Goal: Task Accomplishment & Management: Manage account settings

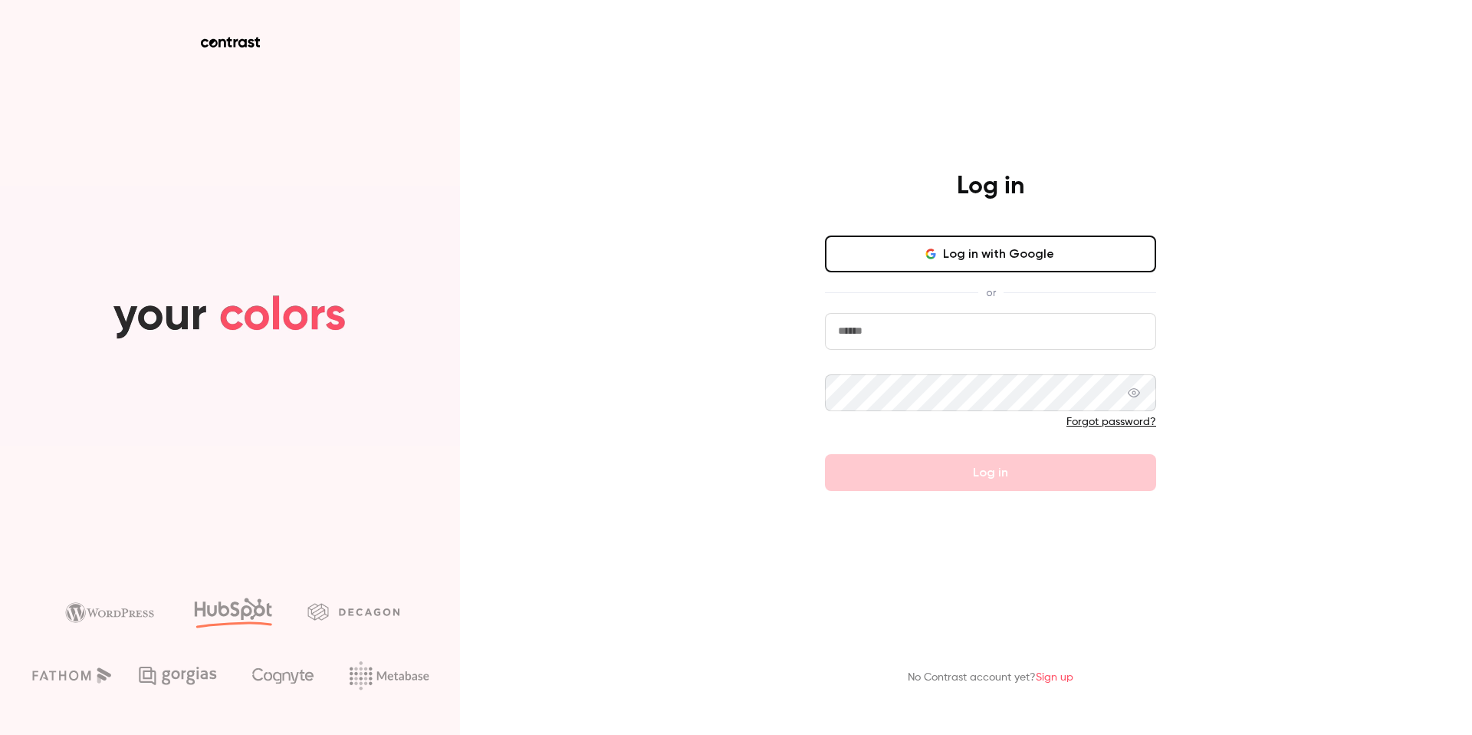
click at [1024, 254] on button "Log in with Google" at bounding box center [990, 253] width 331 height 37
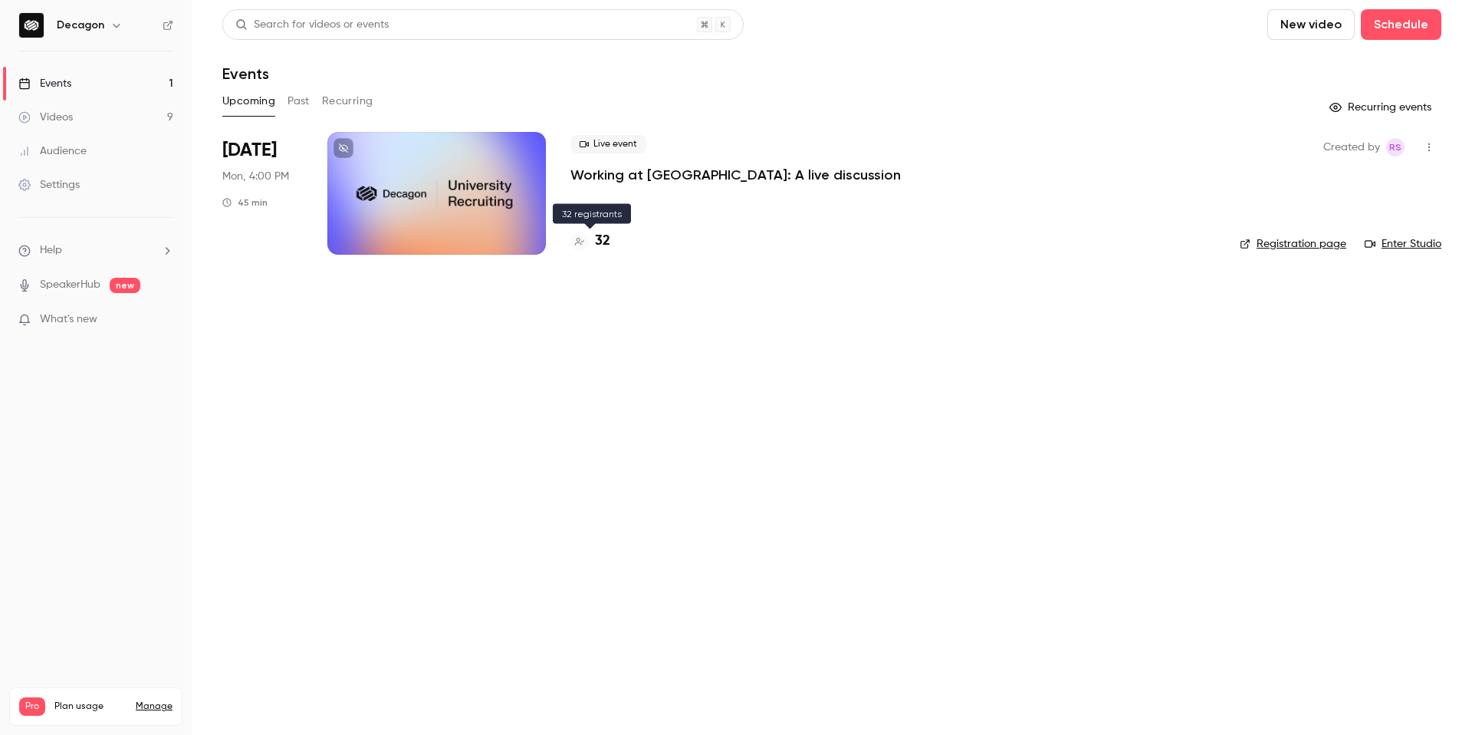
click at [603, 239] on h4 "32" at bounding box center [602, 241] width 15 height 21
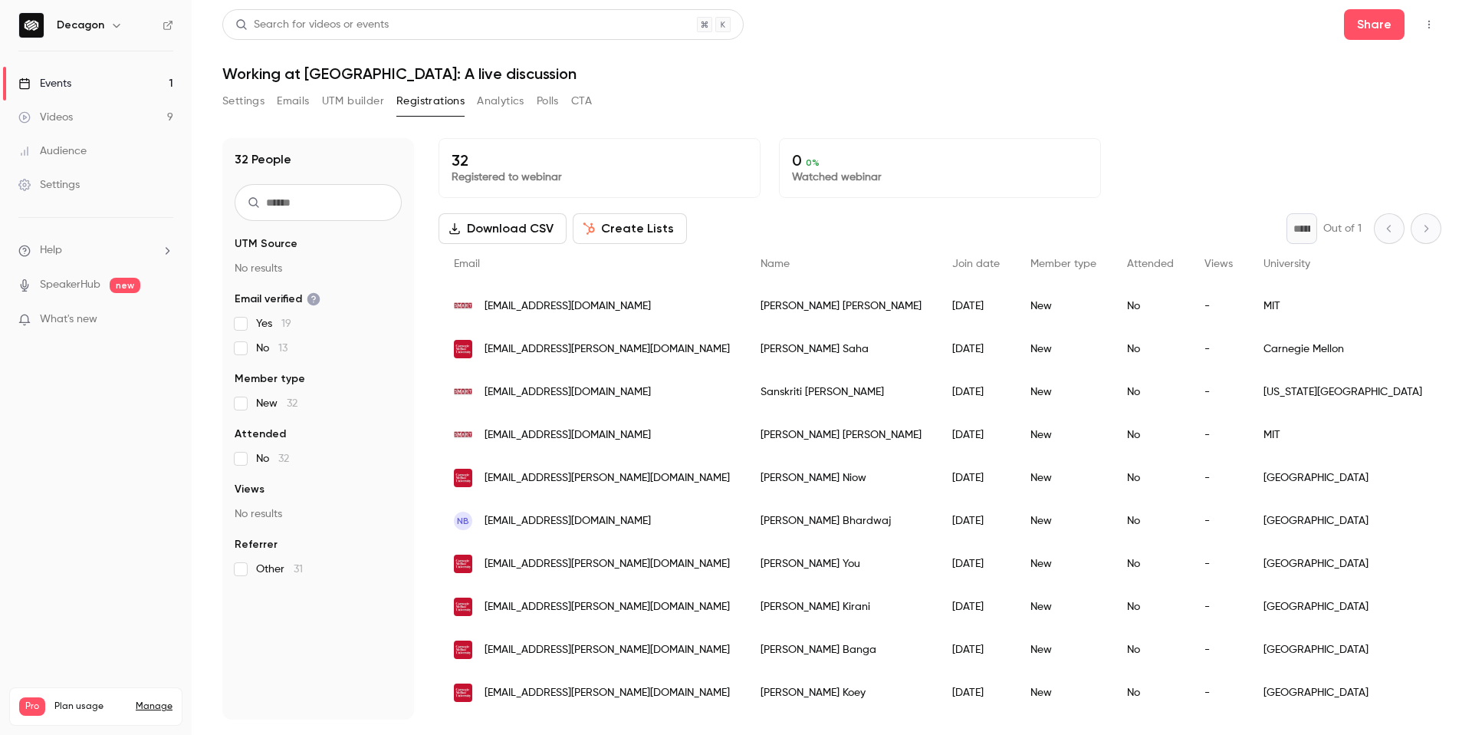
click at [97, 77] on link "Events 1" at bounding box center [96, 84] width 192 height 34
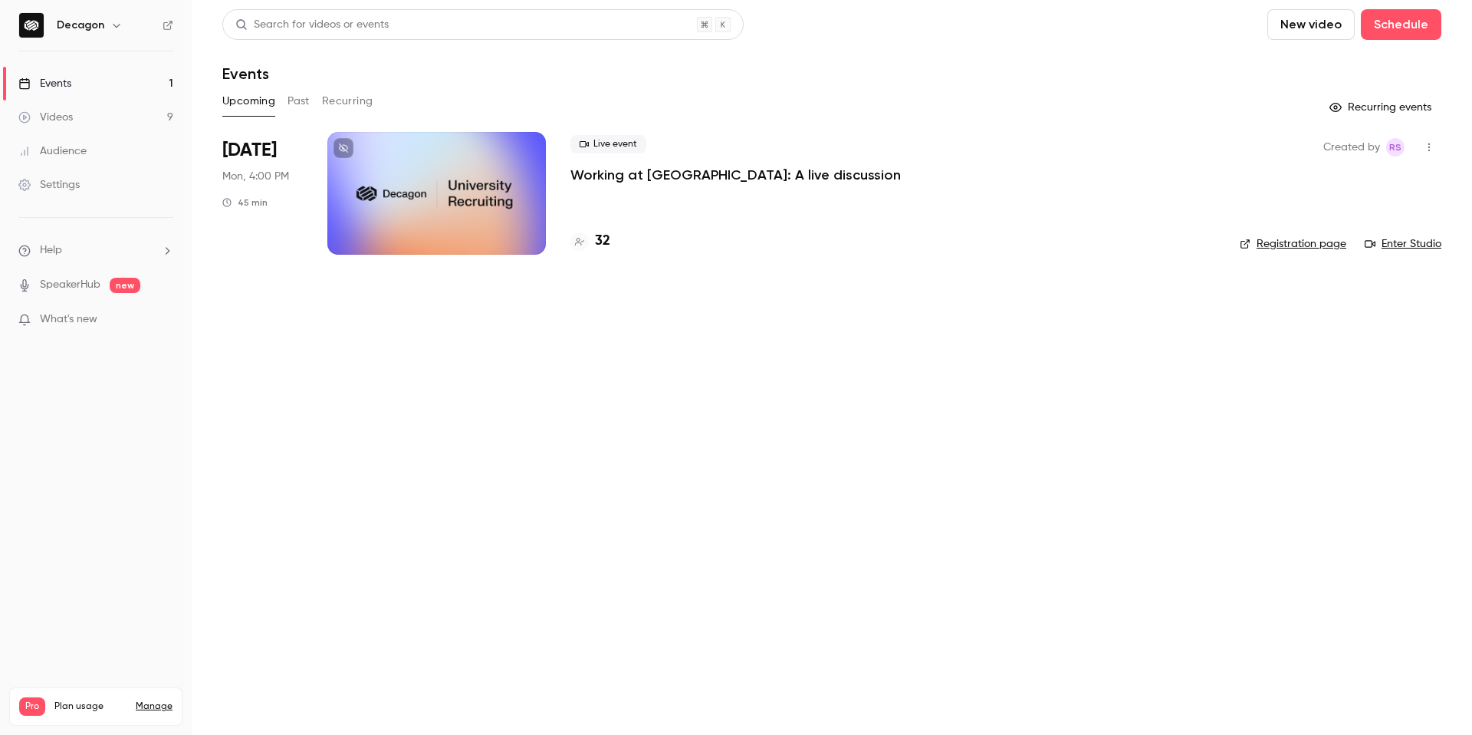
click at [994, 164] on div "Live event Working at [GEOGRAPHIC_DATA]: A live discussion" at bounding box center [893, 159] width 645 height 49
click at [784, 364] on main "Search for videos or events New video Schedule Events Upcoming Past Recurring R…" at bounding box center [832, 367] width 1281 height 735
click at [475, 189] on div at bounding box center [436, 193] width 219 height 123
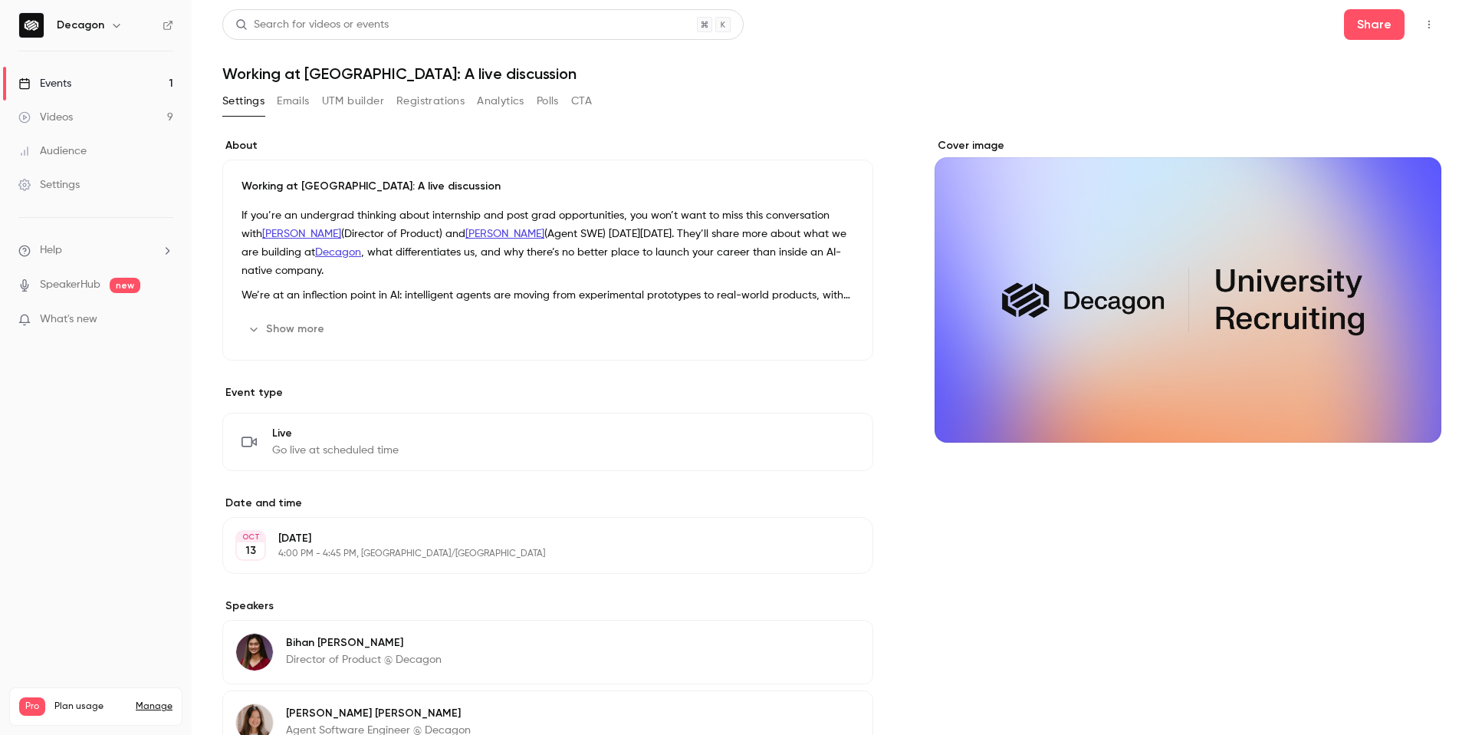
click at [444, 99] on button "Registrations" at bounding box center [430, 101] width 68 height 25
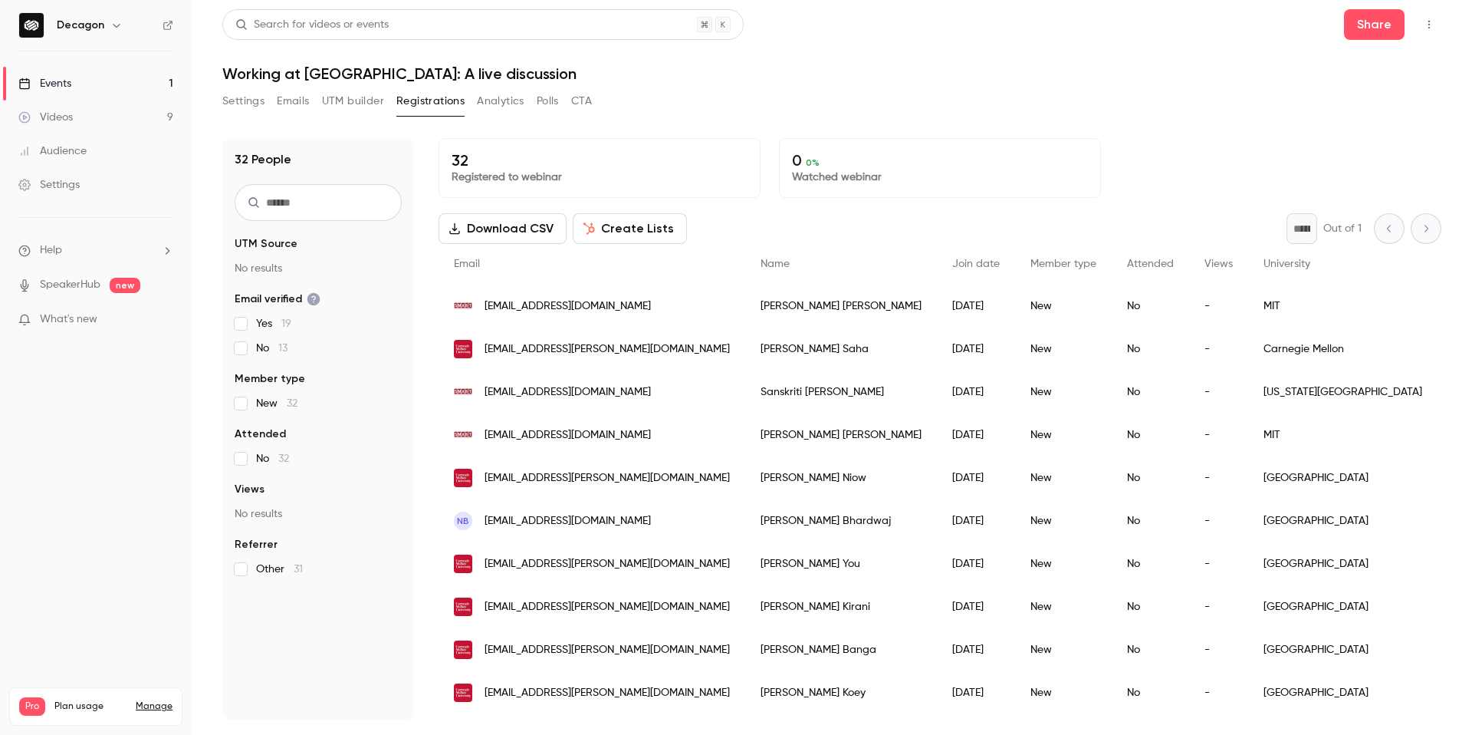
click at [288, 104] on button "Emails" at bounding box center [293, 101] width 32 height 25
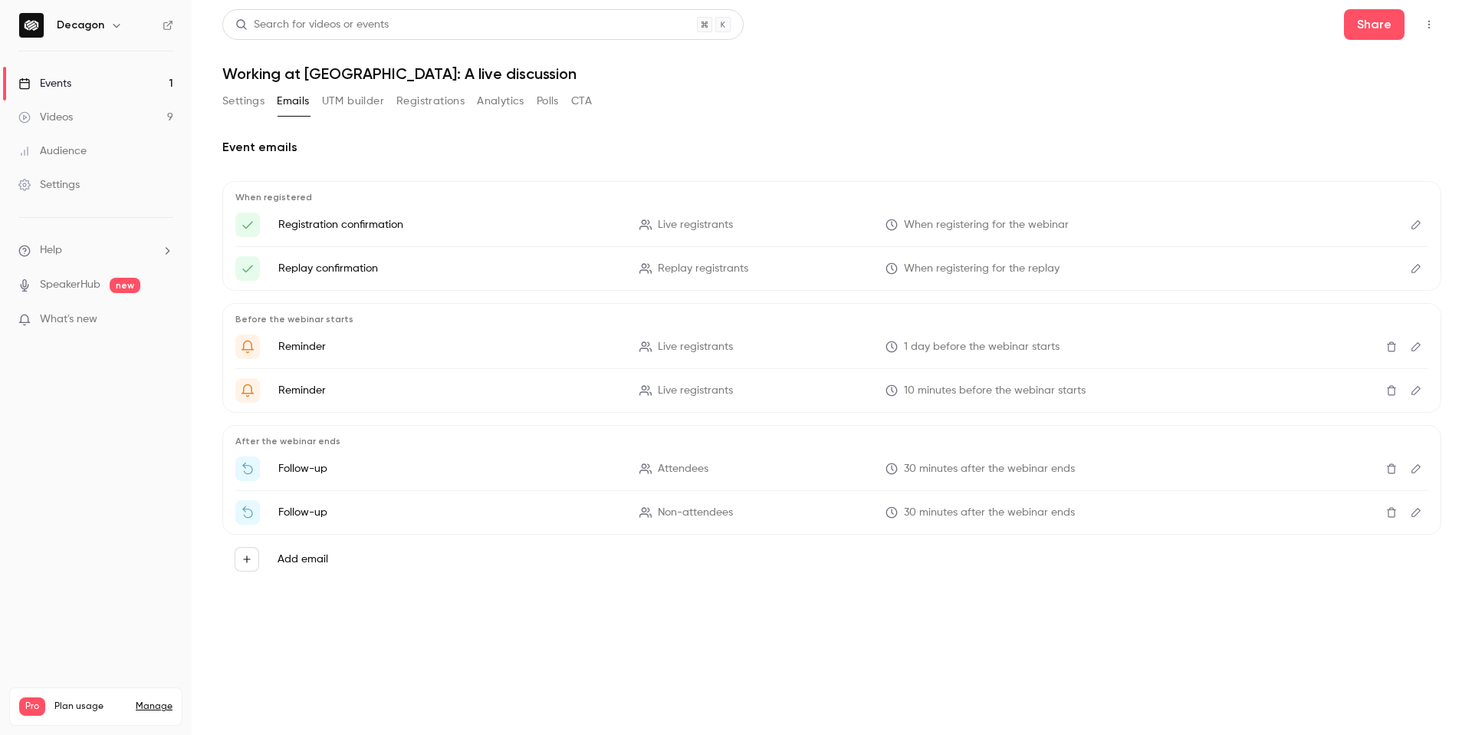
click at [426, 103] on button "Registrations" at bounding box center [430, 101] width 68 height 25
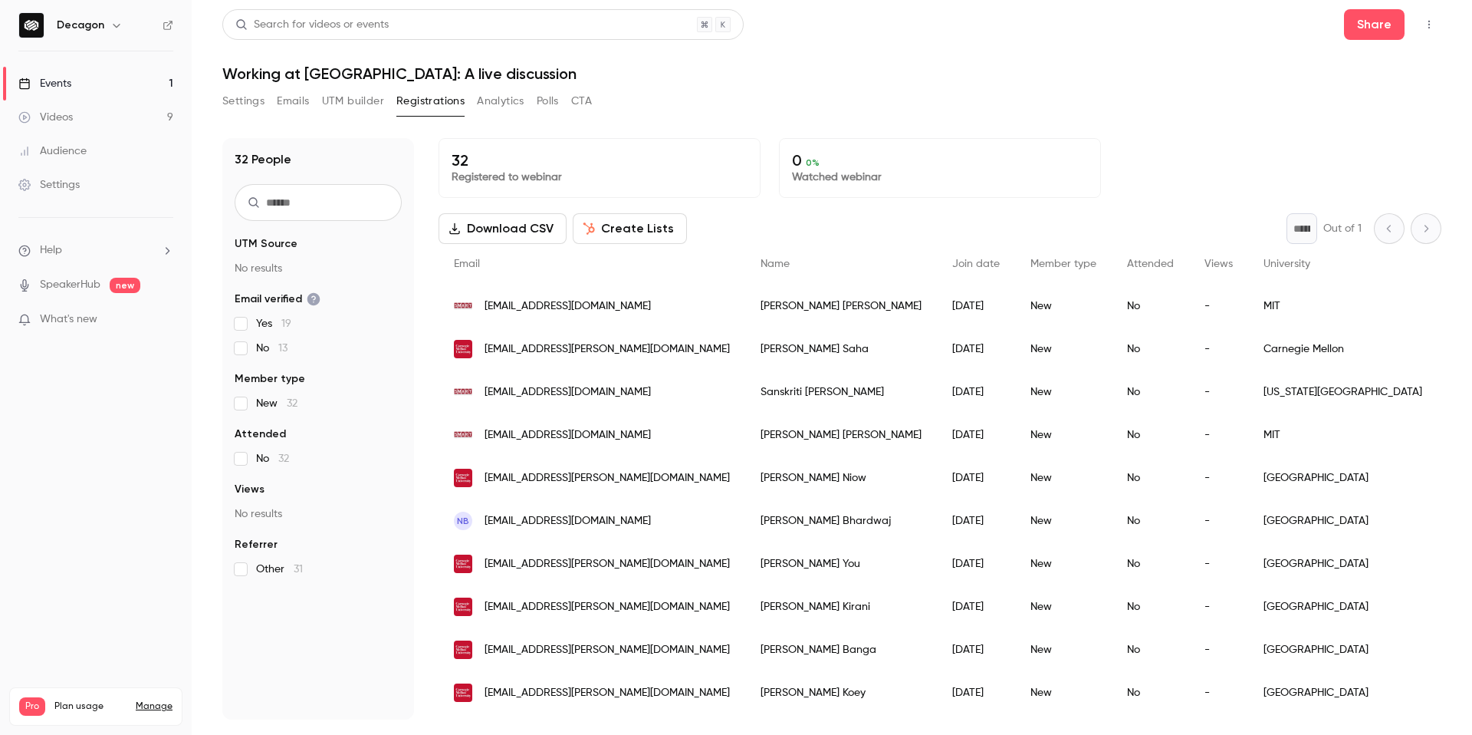
click at [243, 100] on button "Settings" at bounding box center [243, 101] width 42 height 25
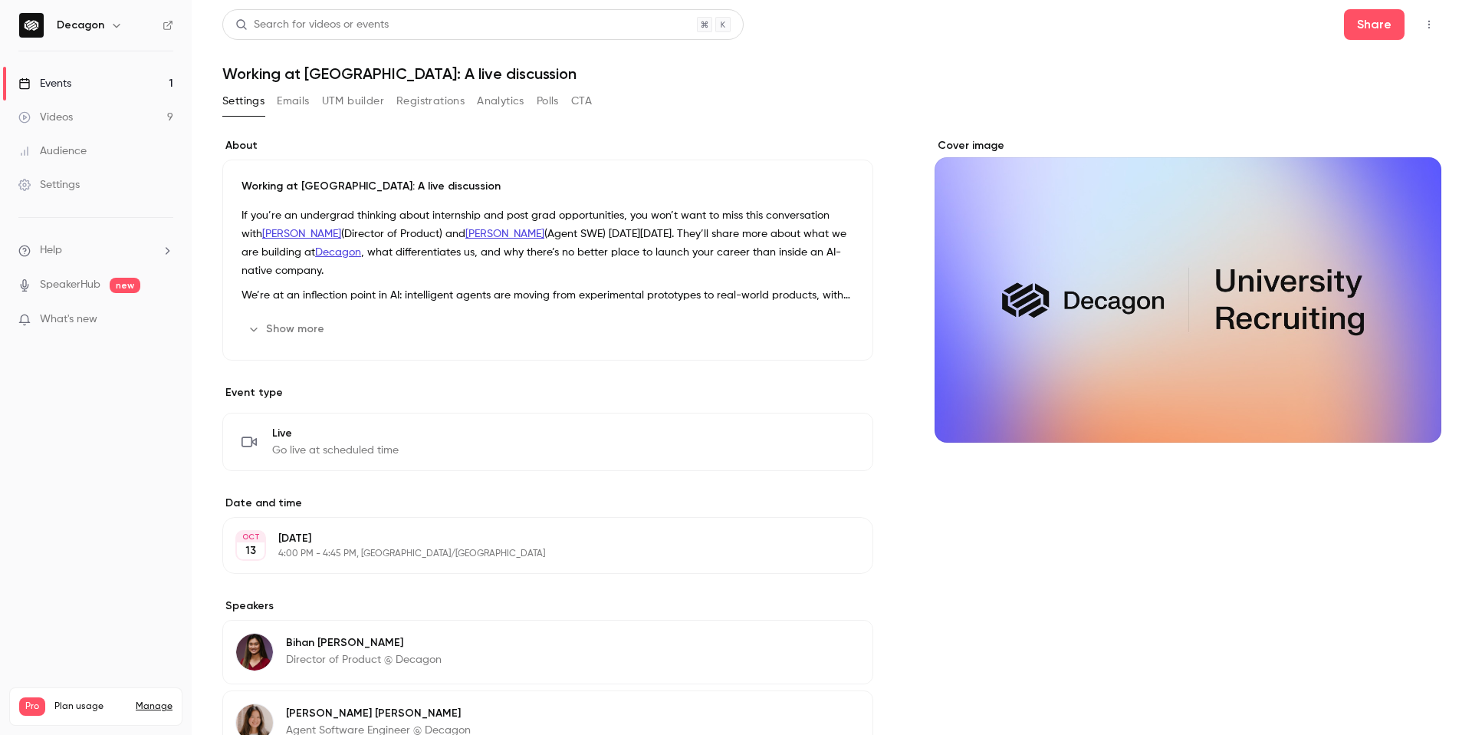
click at [1433, 21] on icon "button" at bounding box center [1429, 24] width 12 height 11
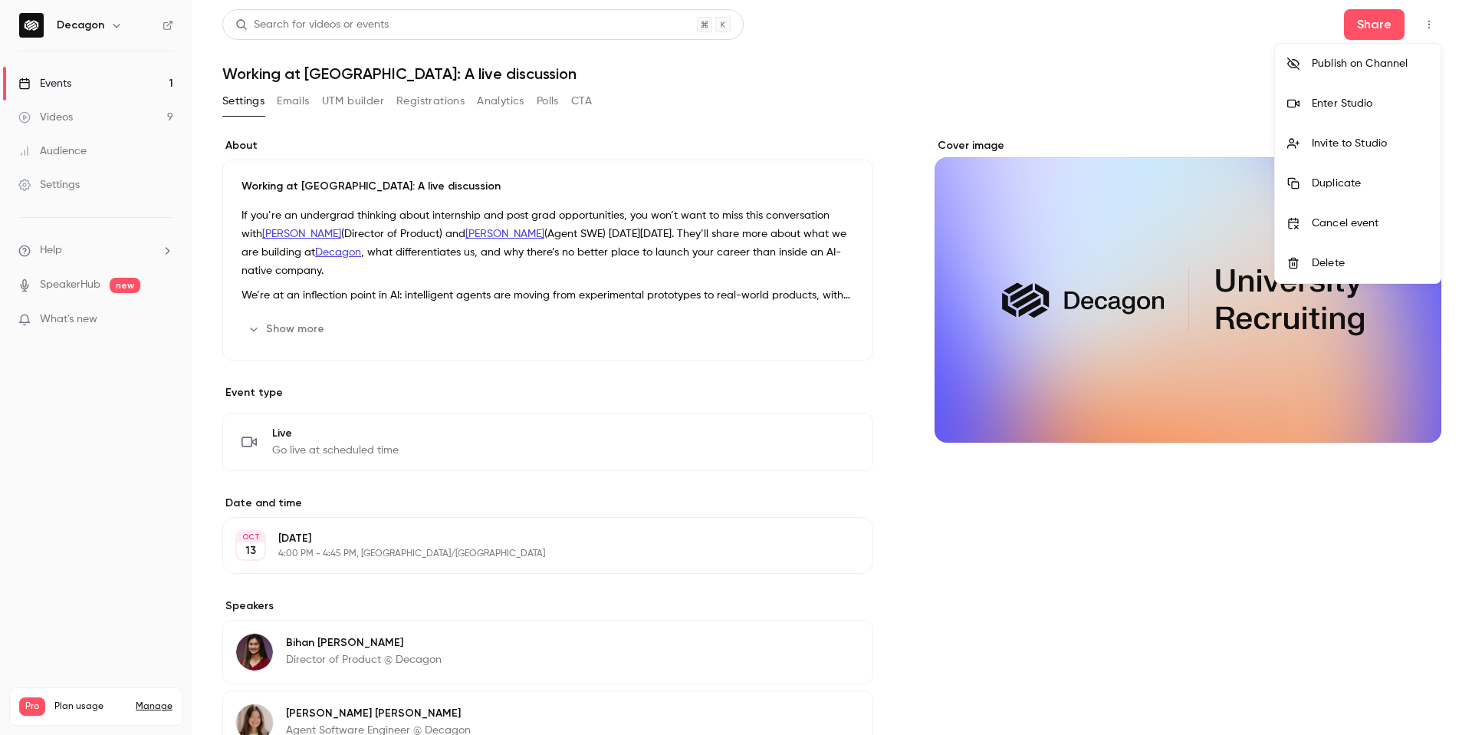
click at [1187, 74] on div at bounding box center [736, 367] width 1472 height 735
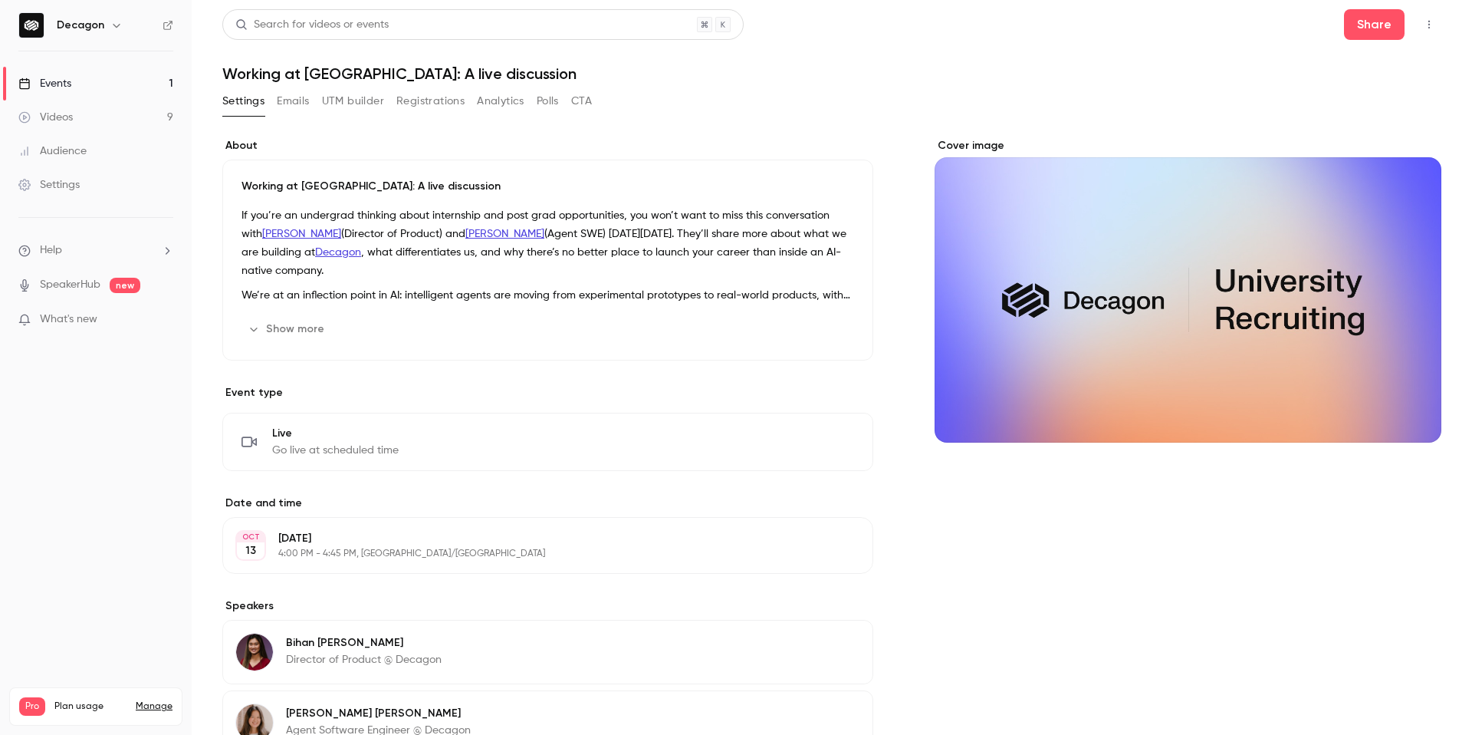
click at [1420, 25] on button "button" at bounding box center [1429, 24] width 25 height 25
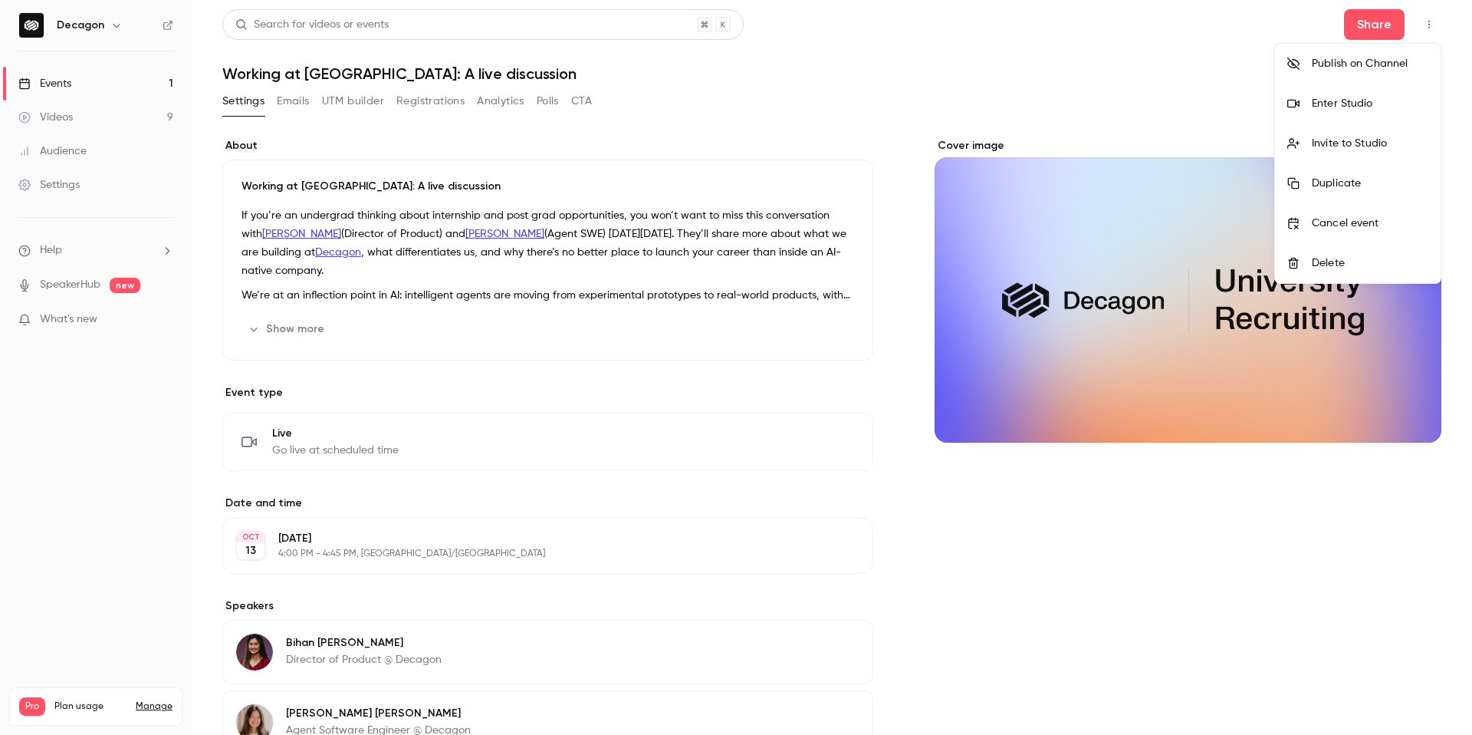
click at [1374, 144] on div "Invite to Studio" at bounding box center [1370, 143] width 117 height 15
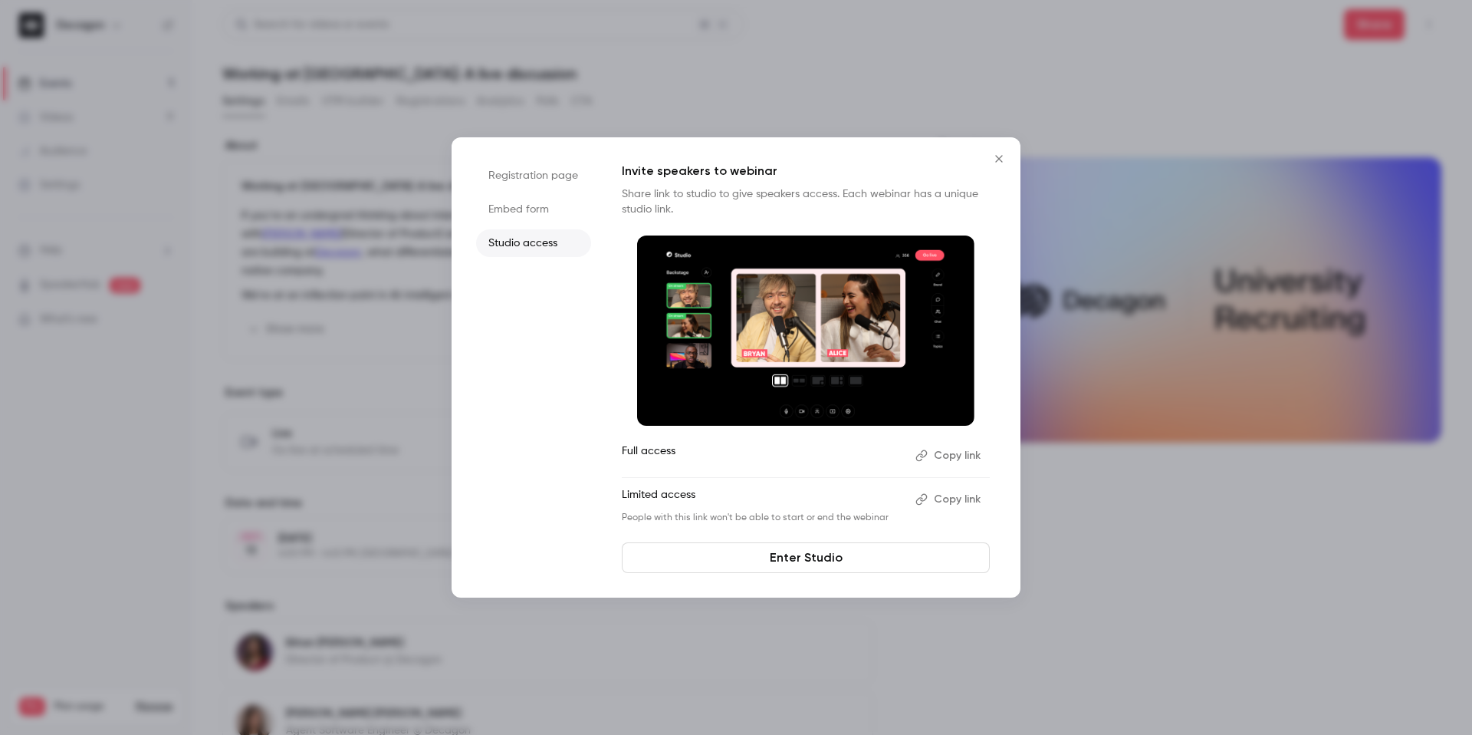
click at [950, 452] on button "Copy link" at bounding box center [950, 455] width 81 height 25
click at [995, 159] on icon "Close" at bounding box center [999, 159] width 18 height 12
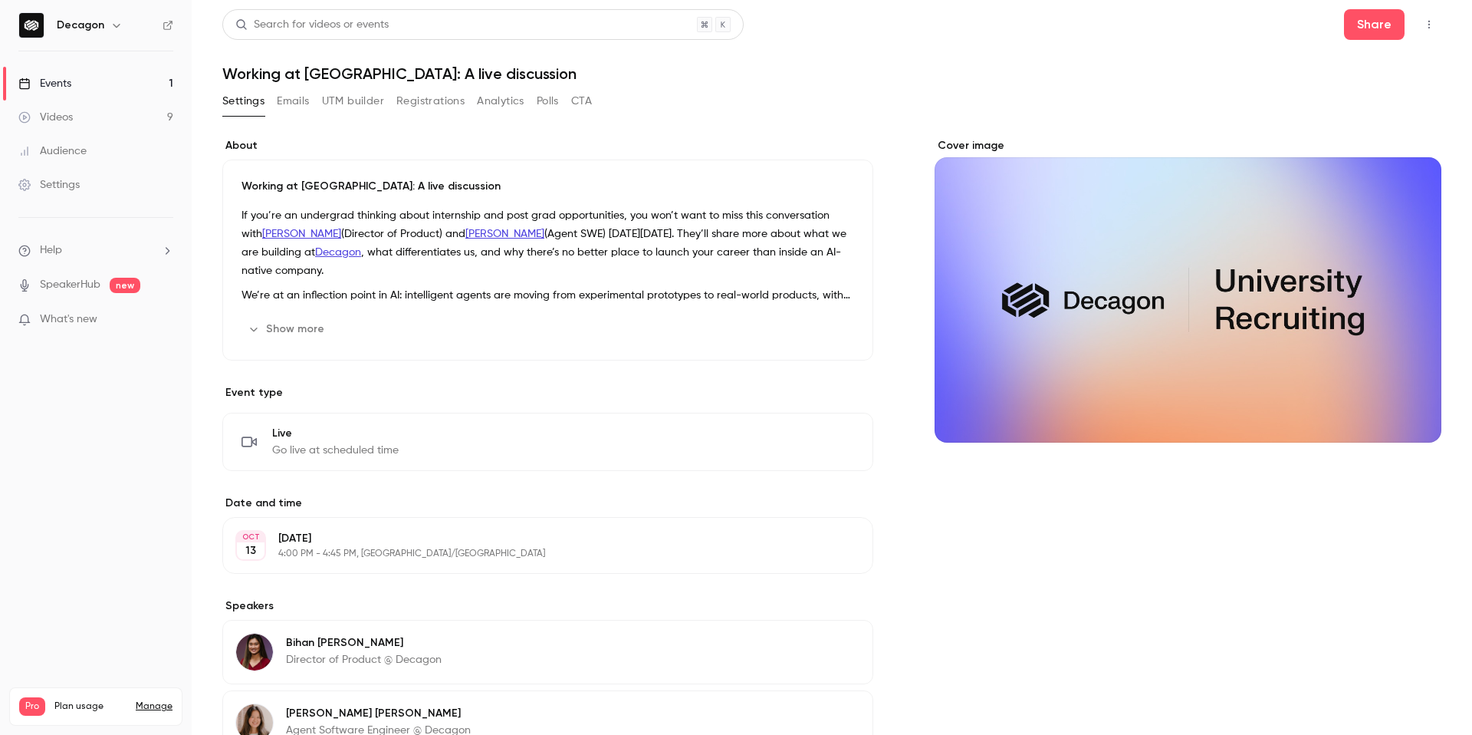
click at [1431, 23] on icon "button" at bounding box center [1429, 24] width 12 height 11
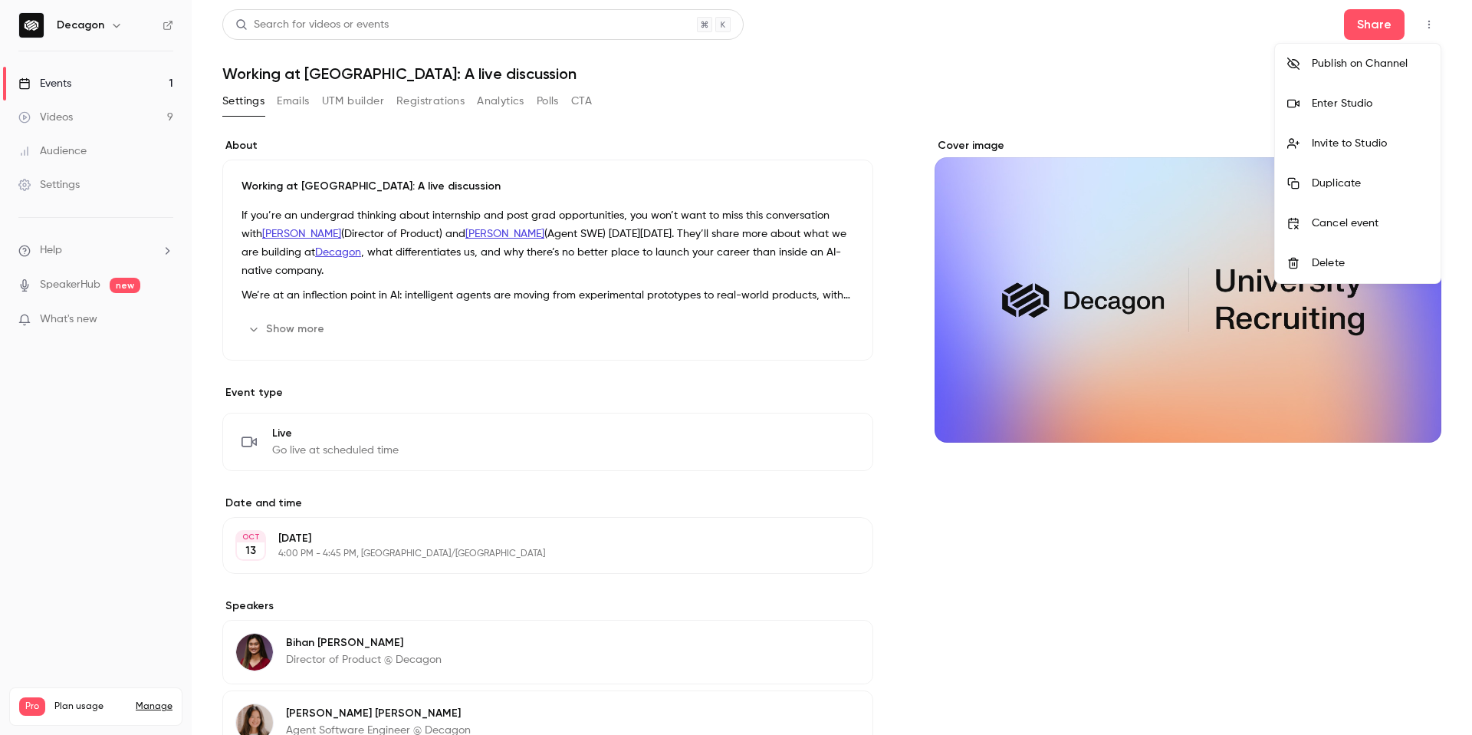
click at [1351, 106] on div "Enter Studio" at bounding box center [1370, 103] width 117 height 15
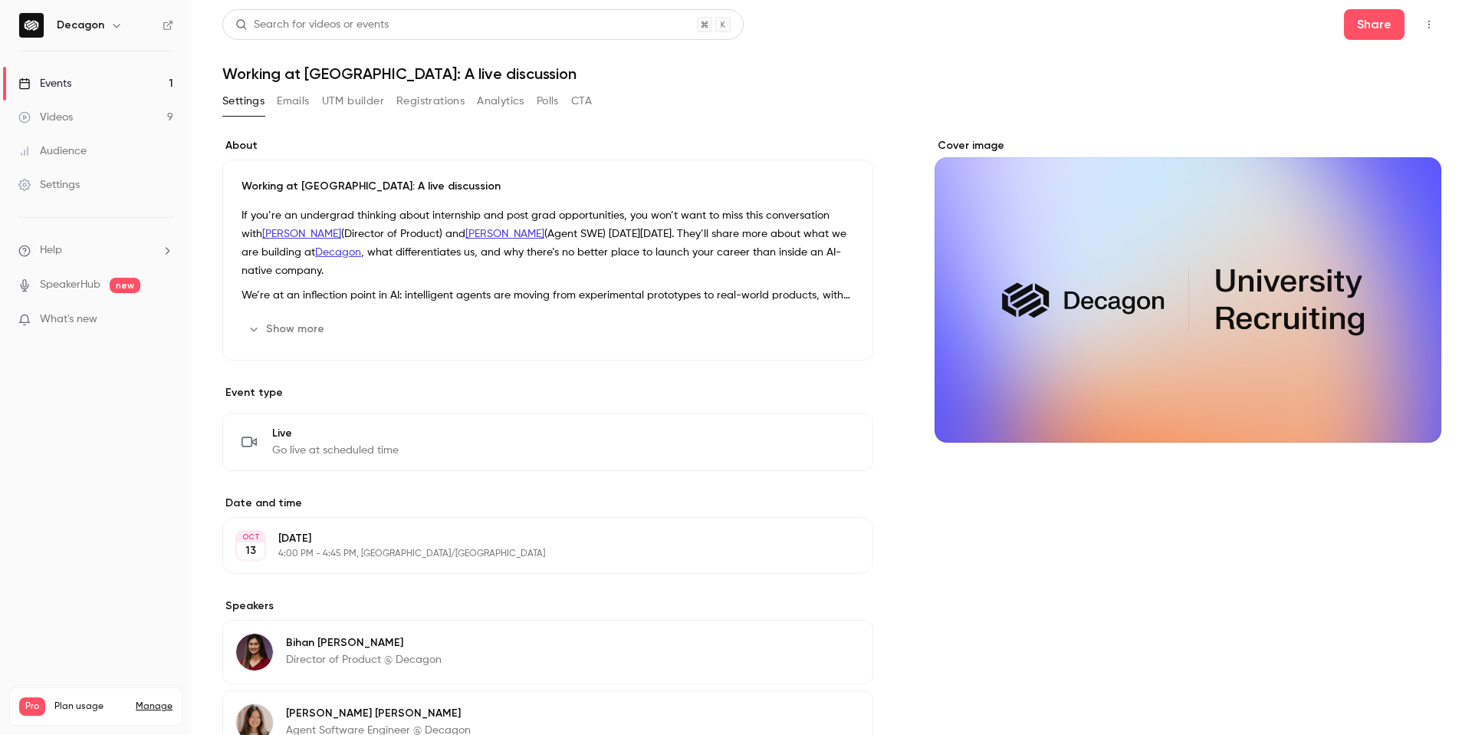
click at [426, 102] on button "Registrations" at bounding box center [430, 101] width 68 height 25
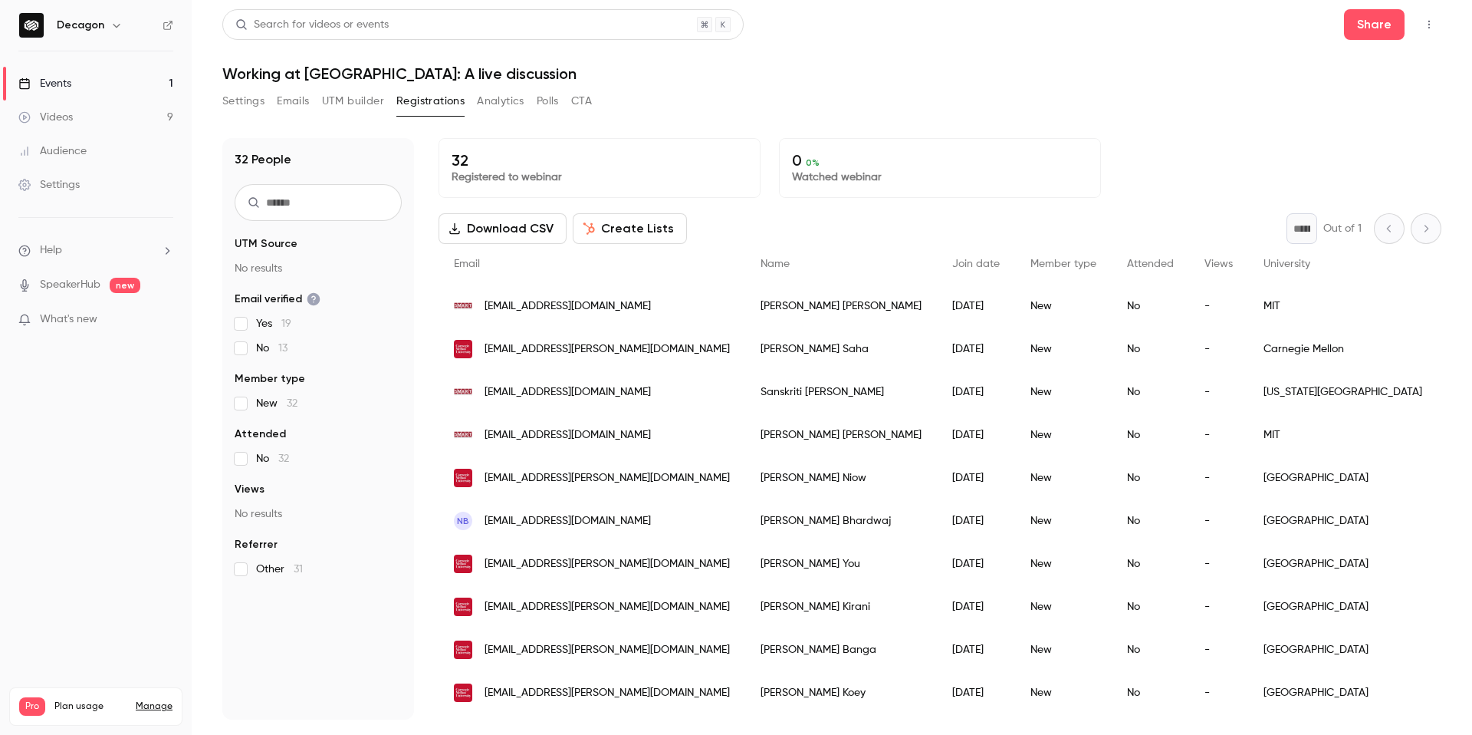
click at [726, 67] on h1 "Working at [GEOGRAPHIC_DATA]: A live discussion" at bounding box center [831, 73] width 1219 height 18
